Goal: Information Seeking & Learning: Learn about a topic

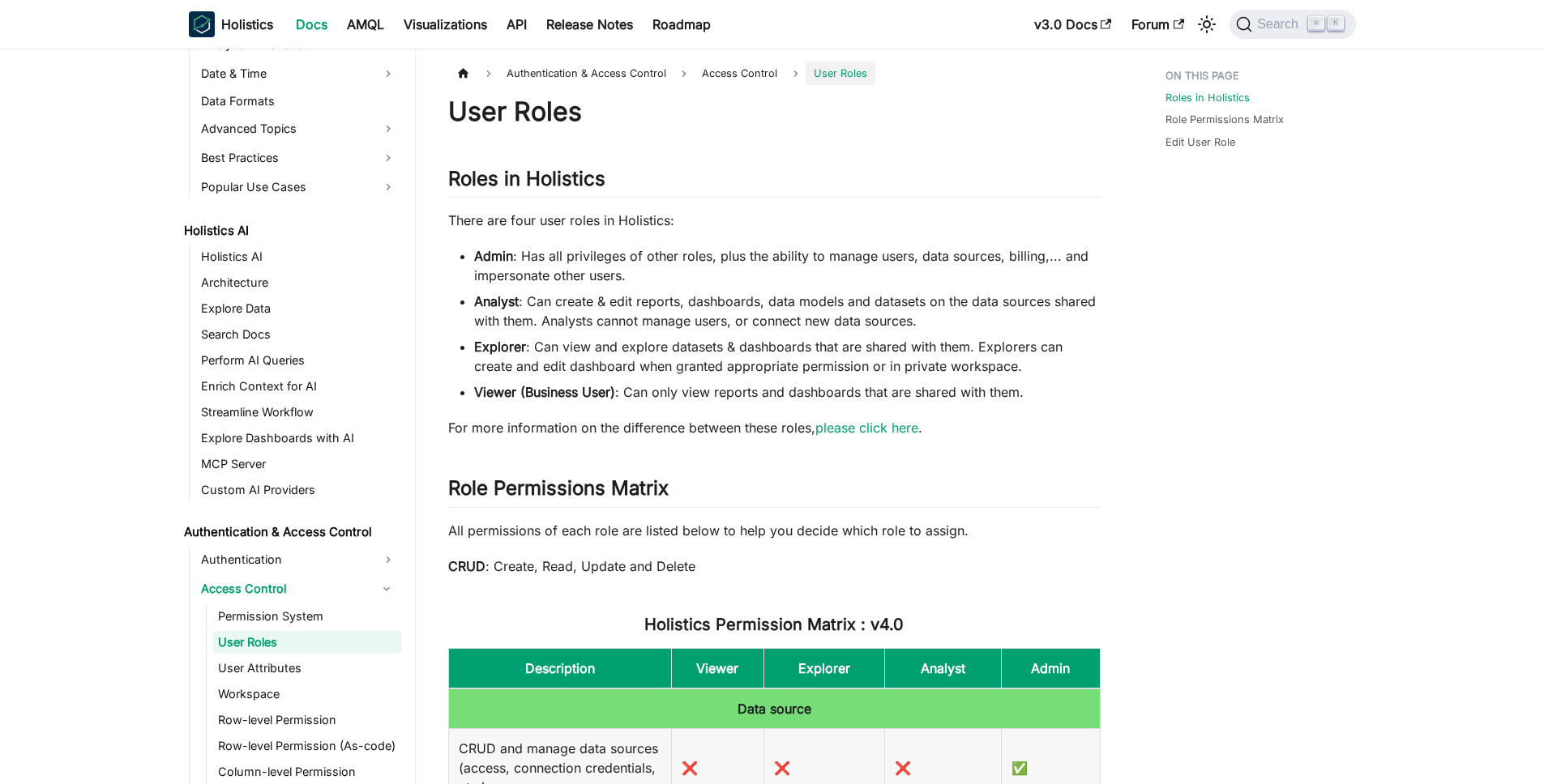
scroll to position [681, 0]
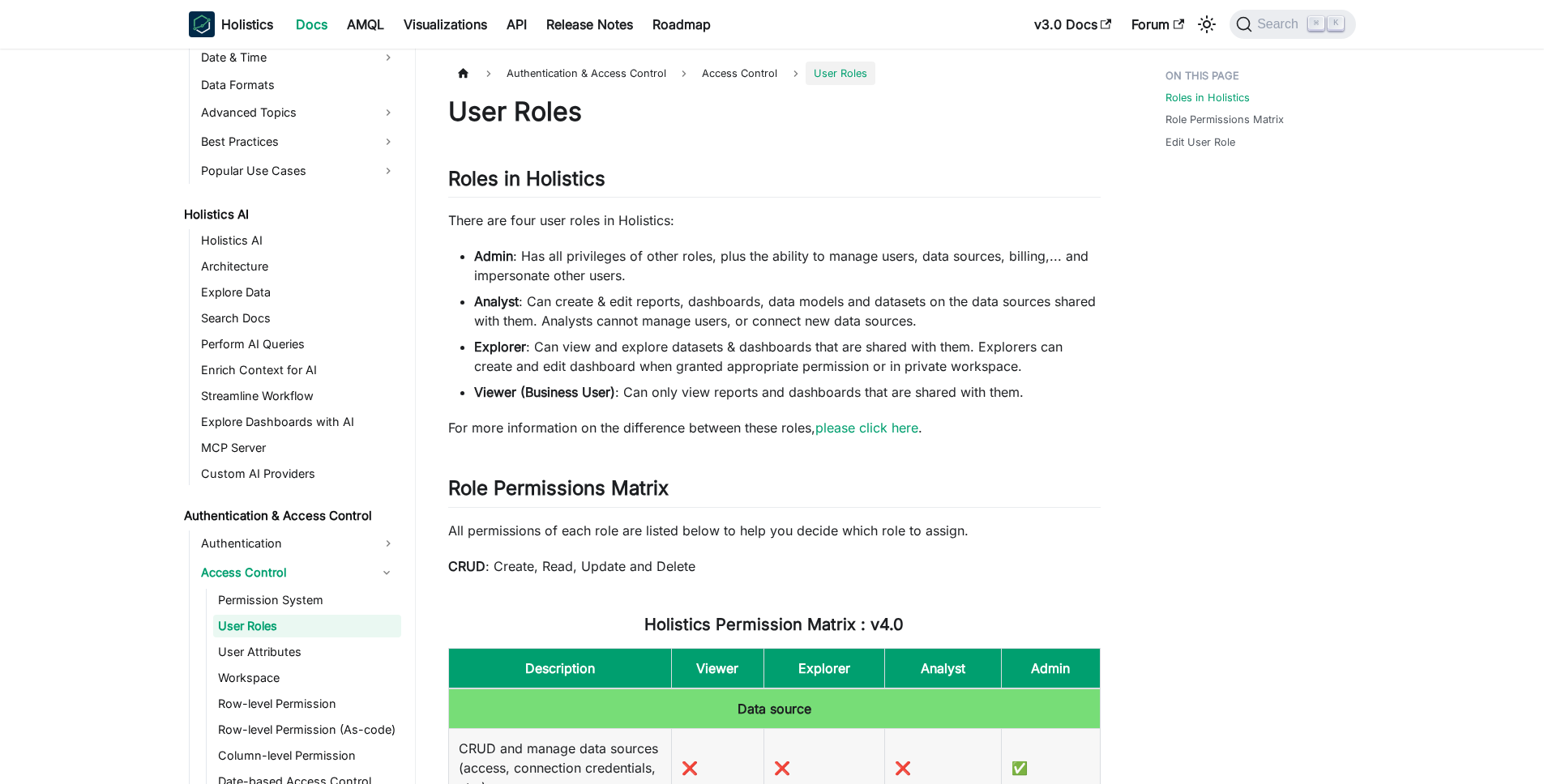
click at [544, 268] on li "Admin : Has all privileges of other roles, plus the ability to manage users, da…" at bounding box center [786, 266] width 626 height 39
drag, startPoint x: 698, startPoint y: 299, endPoint x: 871, endPoint y: 317, distance: 173.9
click at [868, 315] on li "Analyst : Can create & edit reports, dashboards, data models and datasets on th…" at bounding box center [786, 311] width 626 height 39
click at [828, 347] on li "Explorer : Can view and explore datasets & dashboards that are shared with them…" at bounding box center [786, 357] width 626 height 39
drag, startPoint x: 592, startPoint y: 345, endPoint x: 639, endPoint y: 345, distance: 47.0
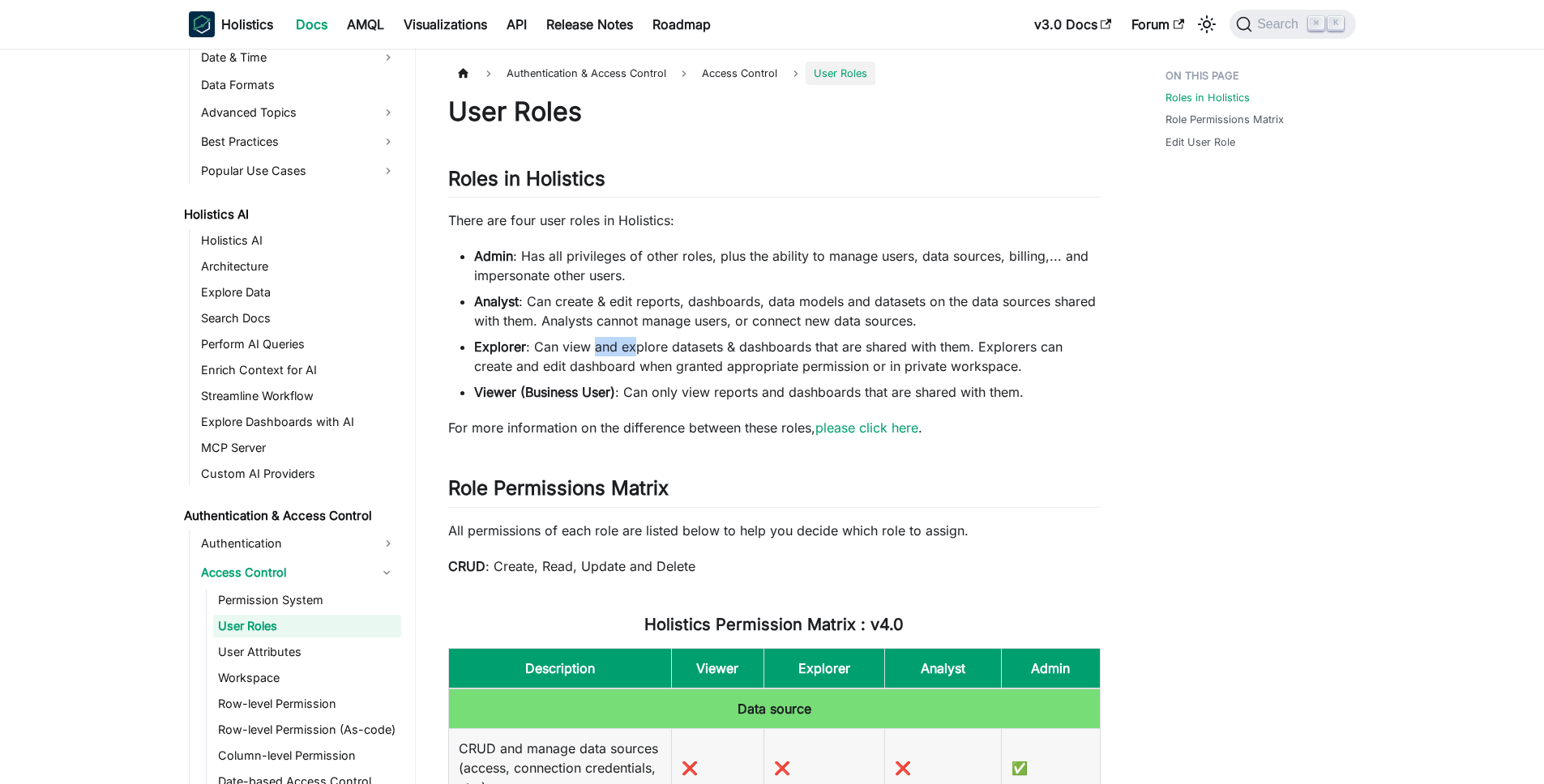
click at [639, 345] on li "Explorer : Can view and explore datasets & dashboards that are shared with them…" at bounding box center [786, 357] width 626 height 39
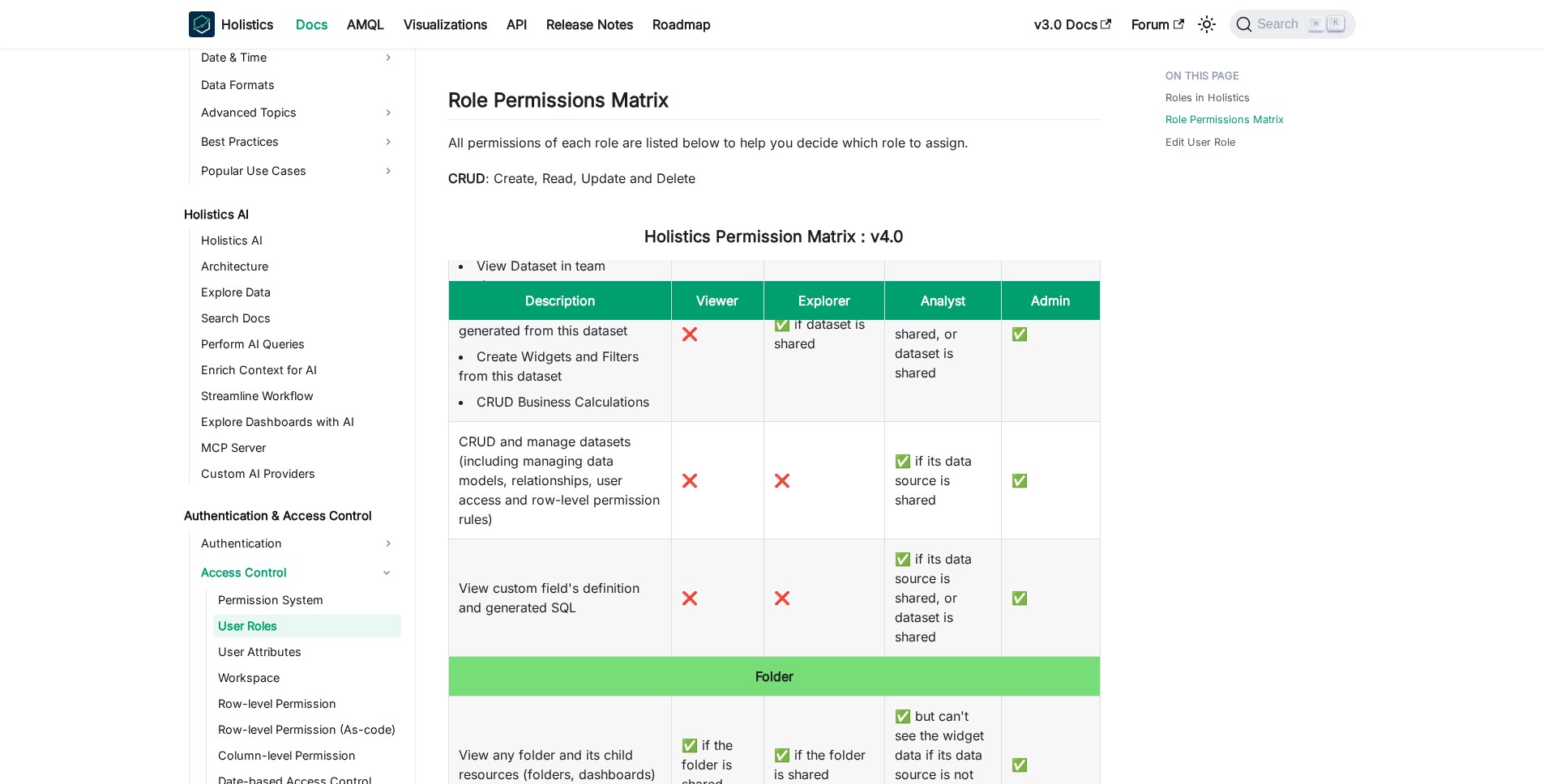
scroll to position [1013, 0]
